Goal: Task Accomplishment & Management: Manage account settings

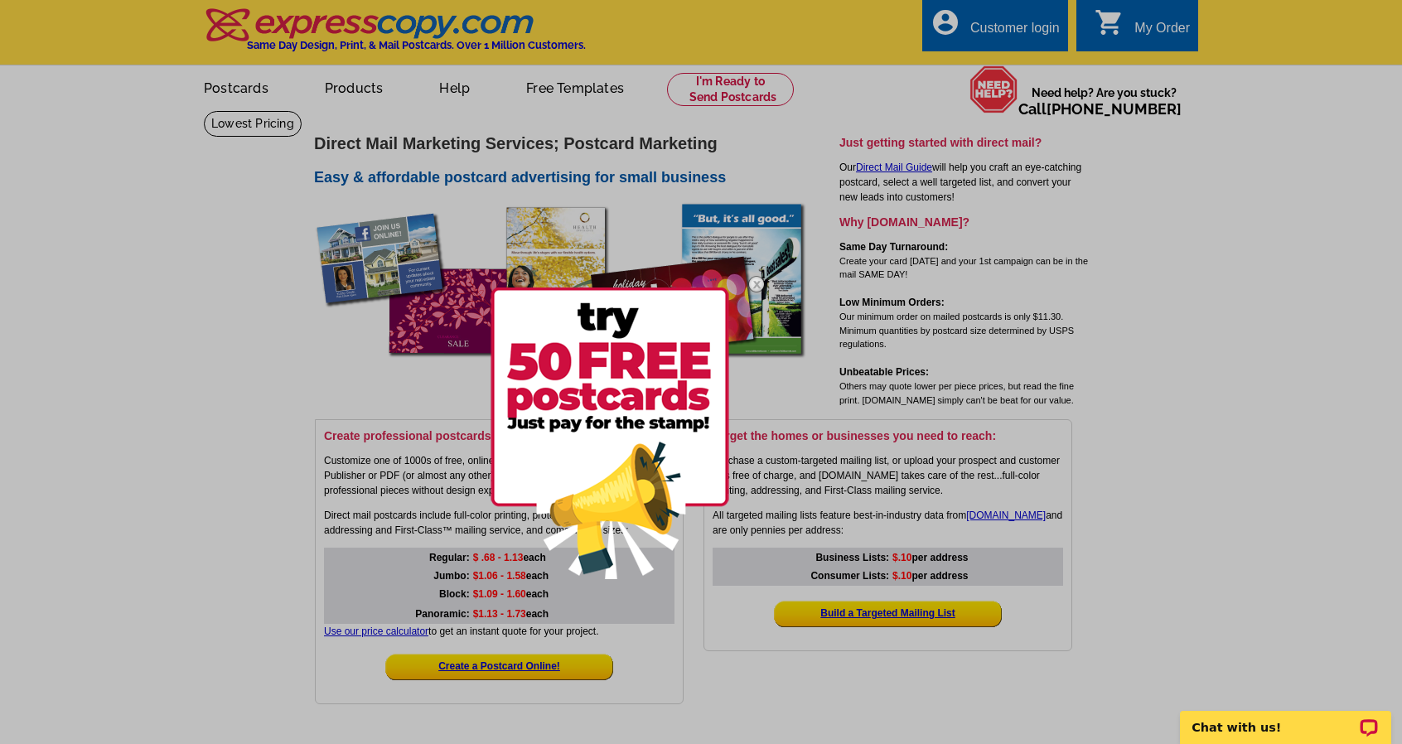
click at [1032, 28] on div at bounding box center [701, 372] width 1402 height 744
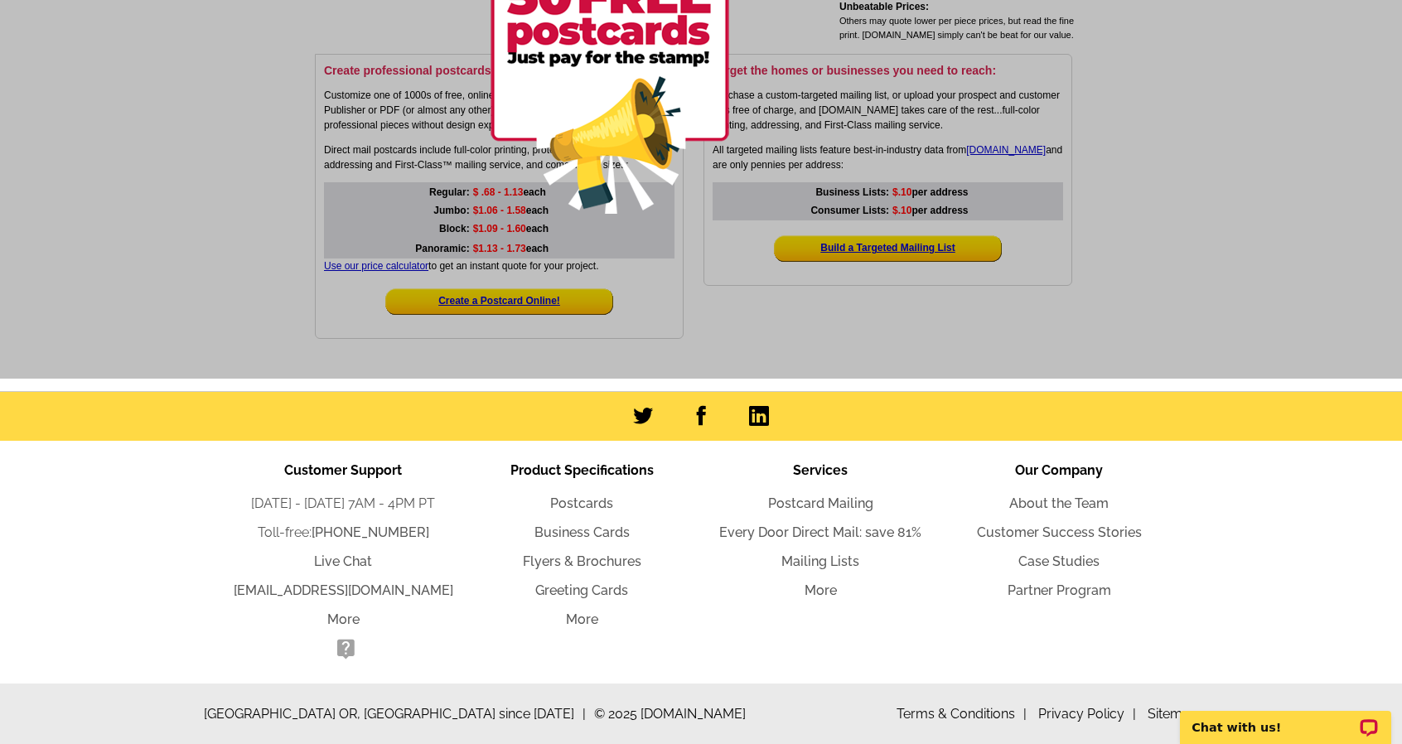
click at [864, 241] on div at bounding box center [701, 7] width 1402 height 744
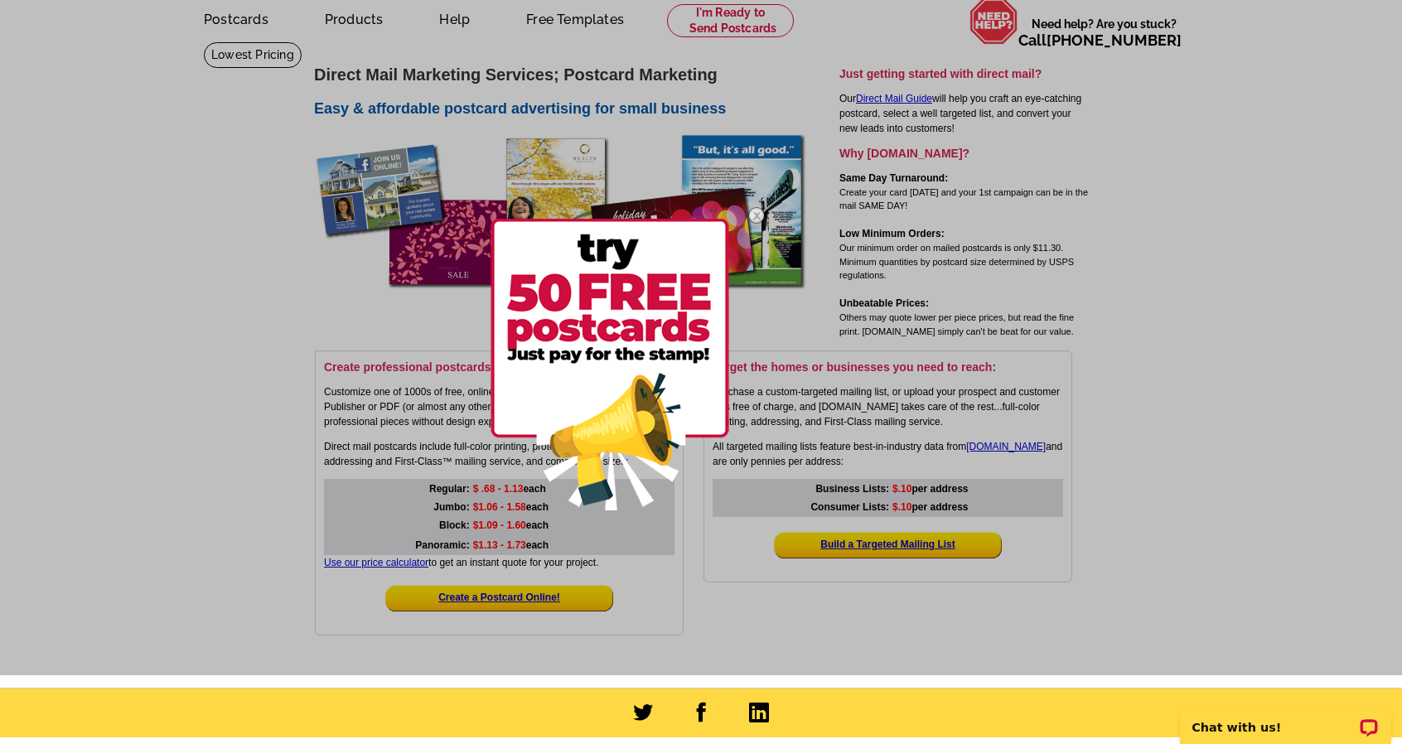
scroll to position [0, 0]
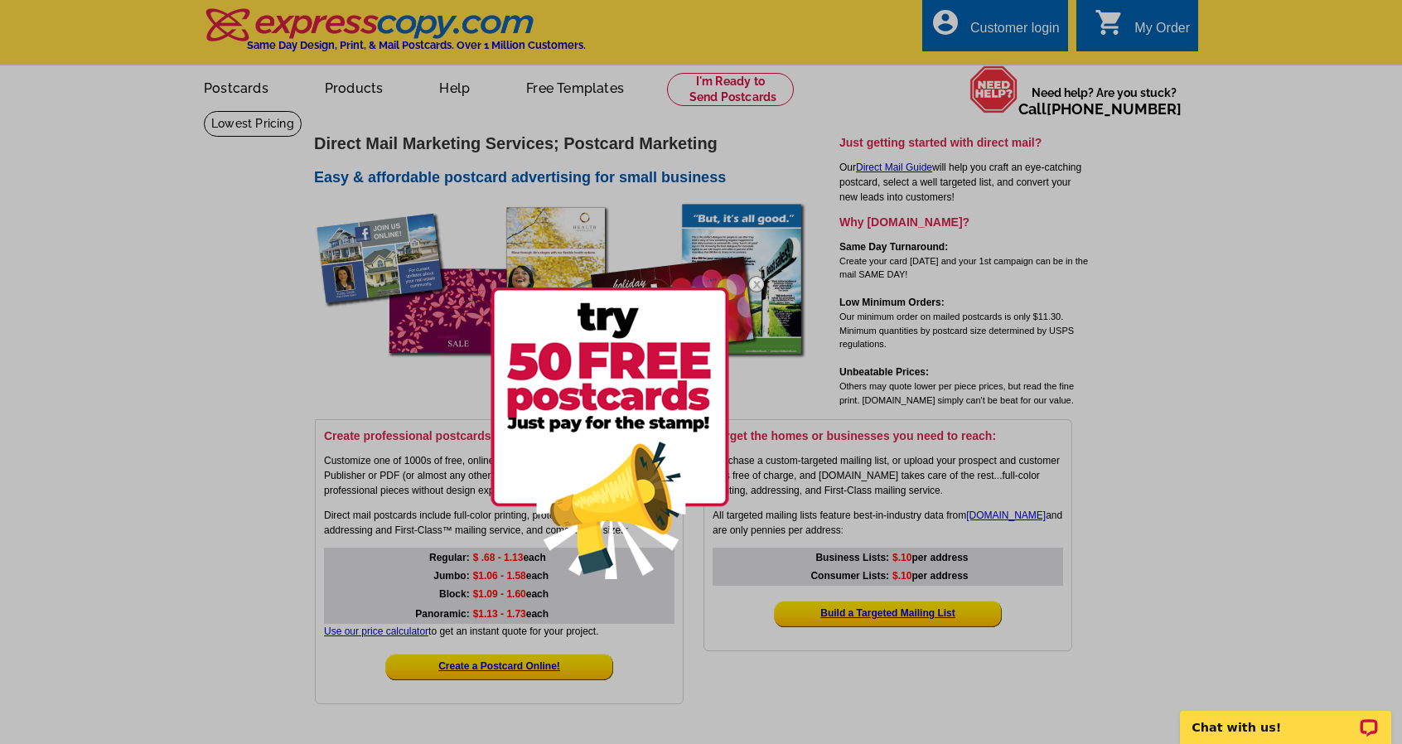
click at [693, 314] on img at bounding box center [609, 433] width 239 height 292
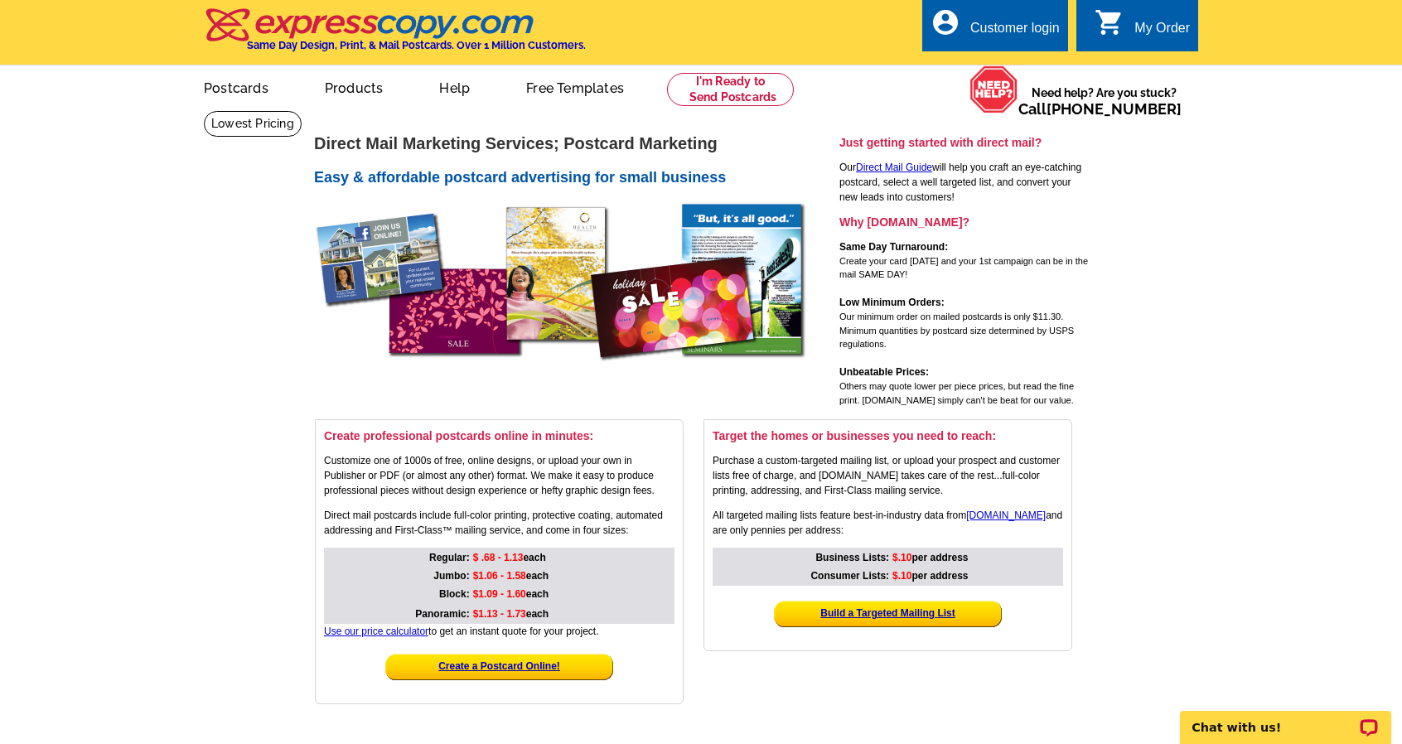
click at [980, 27] on div "Customer login" at bounding box center [1014, 32] width 89 height 23
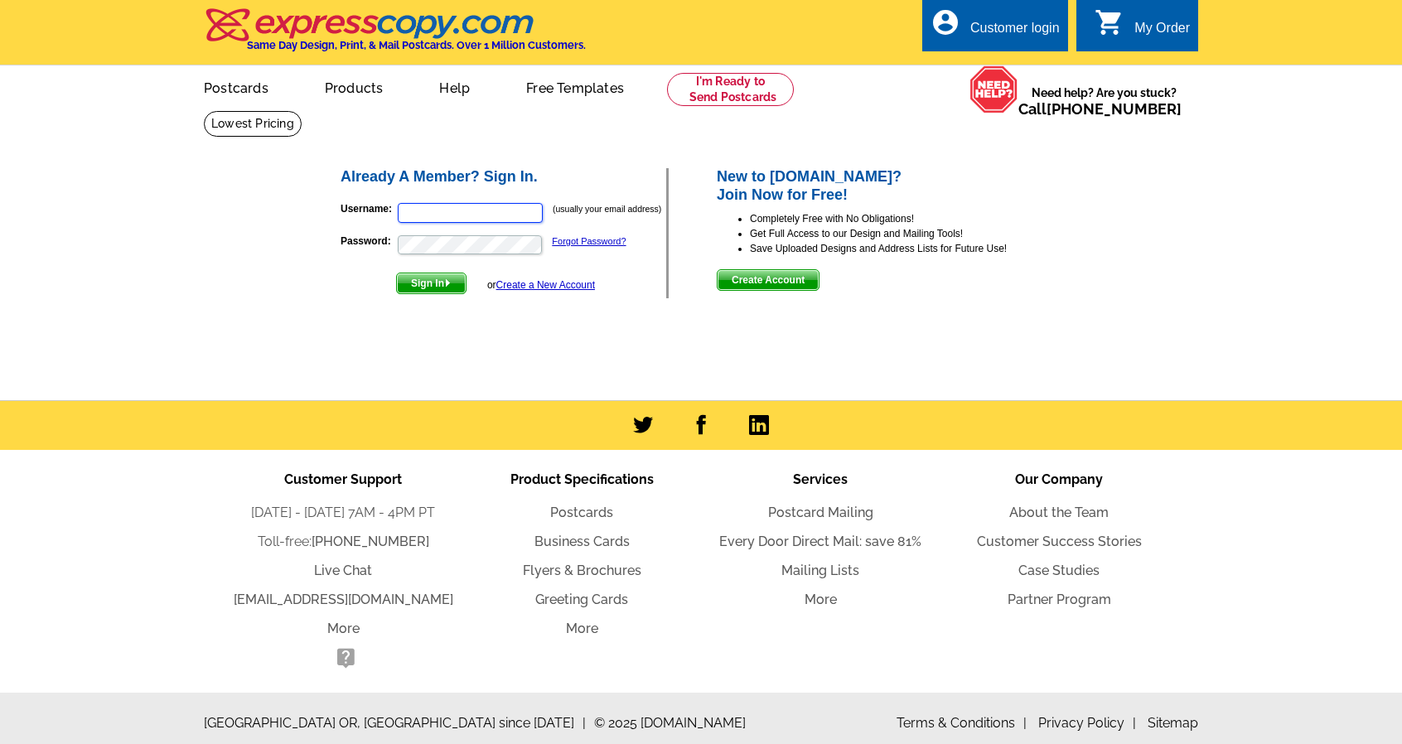
type input "[EMAIL_ADDRESS][DOMAIN_NAME]"
click at [424, 277] on span "Sign In" at bounding box center [431, 283] width 69 height 20
